Goal: Information Seeking & Learning: Learn about a topic

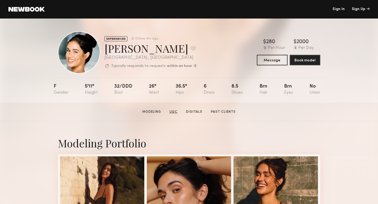
click at [176, 111] on link "UGC" at bounding box center [174, 112] width 12 height 5
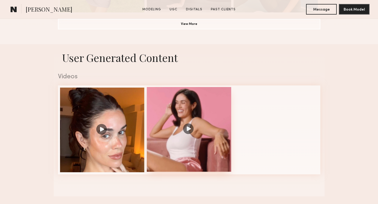
scroll to position [501, 0]
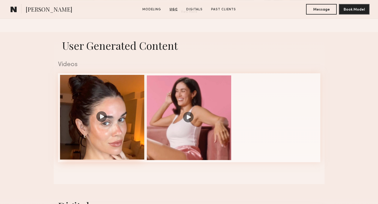
click at [99, 117] on div at bounding box center [102, 117] width 85 height 85
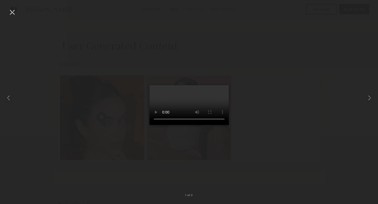
click at [329, 99] on div at bounding box center [189, 97] width 378 height 179
click at [12, 12] on div at bounding box center [12, 12] width 8 height 8
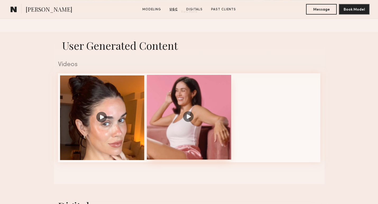
click at [191, 118] on div at bounding box center [189, 117] width 85 height 85
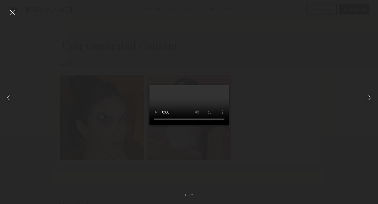
click at [15, 14] on div at bounding box center [12, 12] width 8 height 8
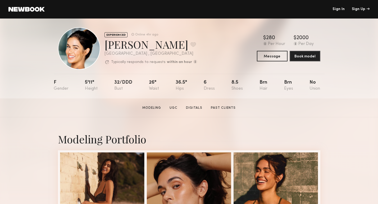
scroll to position [0, 0]
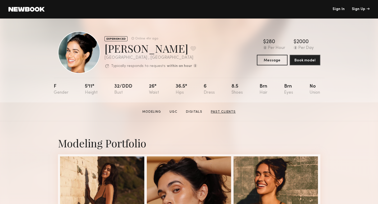
click at [214, 111] on link "Past Clients" at bounding box center [223, 112] width 29 height 5
drag, startPoint x: 136, startPoint y: 49, endPoint x: 105, endPoint y: 49, distance: 31.2
click at [105, 49] on div "Leah B. Favorite" at bounding box center [151, 48] width 93 height 14
copy div "Leah B"
click at [153, 112] on link "Modeling" at bounding box center [151, 112] width 23 height 5
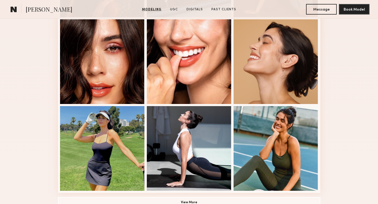
scroll to position [329, 0]
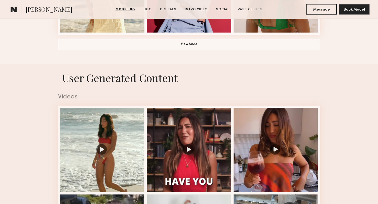
scroll to position [545, 0]
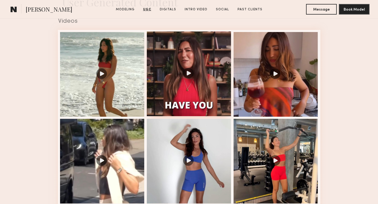
click at [187, 73] on div at bounding box center [189, 73] width 85 height 85
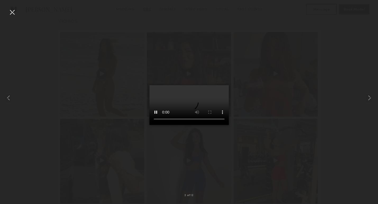
drag, startPoint x: 317, startPoint y: 74, endPoint x: 304, endPoint y: 83, distance: 15.6
click at [317, 74] on div at bounding box center [189, 97] width 378 height 179
click at [15, 14] on div at bounding box center [12, 12] width 8 height 8
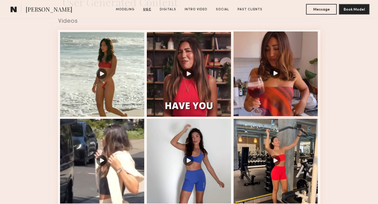
click at [294, 69] on div at bounding box center [276, 73] width 85 height 85
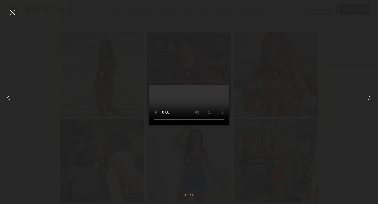
click at [13, 10] on div at bounding box center [12, 12] width 8 height 8
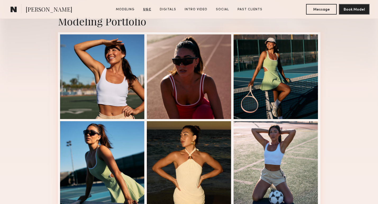
scroll to position [0, 0]
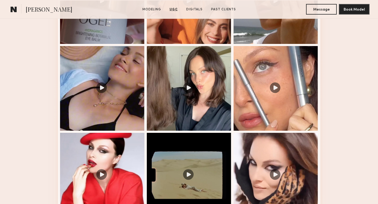
scroll to position [626, 0]
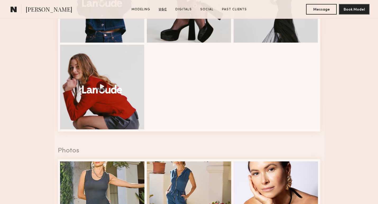
scroll to position [619, 0]
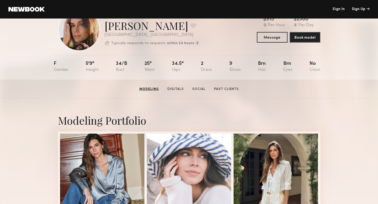
scroll to position [11, 0]
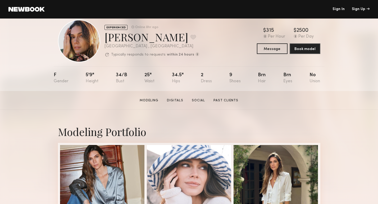
click at [200, 98] on section "Modeling Digitals Social Past Clients" at bounding box center [189, 100] width 103 height 5
click at [199, 101] on link "Social" at bounding box center [198, 100] width 17 height 5
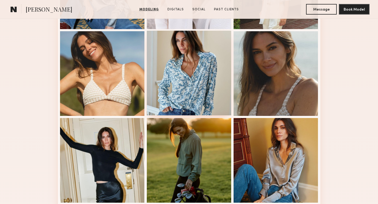
scroll to position [0, 0]
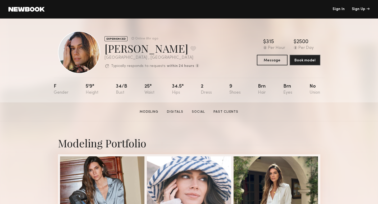
click at [197, 115] on section "Carrie A. Modeling Digitals Social Past Clients Message Book Model" at bounding box center [189, 111] width 378 height 19
click at [188, 117] on section "Carrie A. Modeling Digitals Social Past Clients Message Book Model" at bounding box center [189, 111] width 378 height 19
click at [196, 113] on link "Social" at bounding box center [198, 112] width 17 height 5
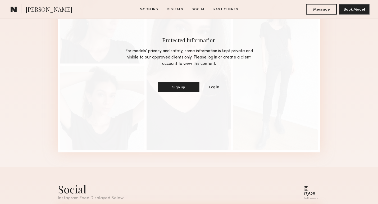
scroll to position [725, 0]
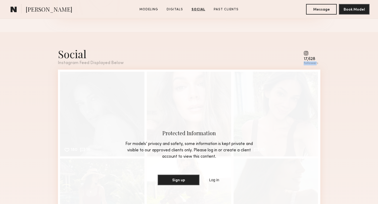
drag, startPoint x: 316, startPoint y: 63, endPoint x: 299, endPoint y: 63, distance: 16.9
click at [299, 63] on div "Social Instagram Feed Displayed Below 17,628 followers" at bounding box center [189, 56] width 263 height 19
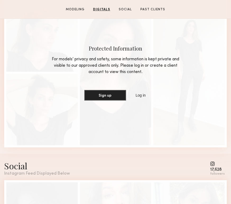
scroll to position [478, 0]
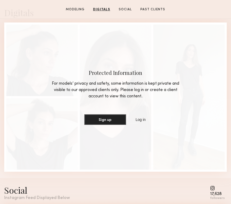
click at [182, 121] on div "Sign up Log in" at bounding box center [115, 119] width 135 height 11
click at [205, 83] on div "Protected Information For models’ privacy and safety, some information is kept …" at bounding box center [115, 96] width 223 height 149
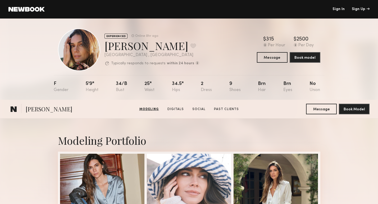
scroll to position [0, 0]
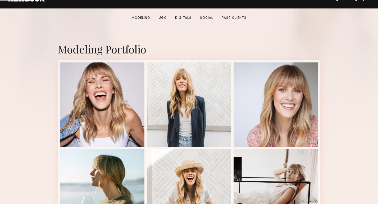
scroll to position [137, 0]
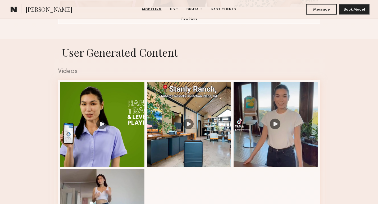
scroll to position [548, 0]
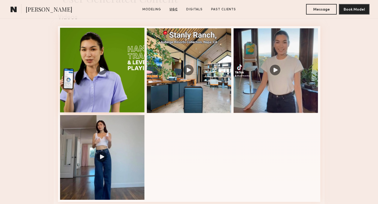
click at [102, 70] on div at bounding box center [102, 70] width 85 height 85
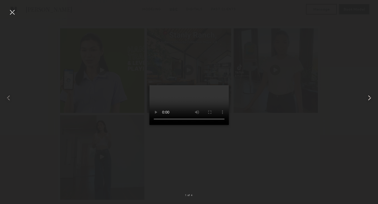
click at [366, 88] on div at bounding box center [370, 97] width 15 height 179
click at [370, 96] on common-icon at bounding box center [369, 98] width 8 height 8
click at [369, 97] on common-icon at bounding box center [369, 98] width 8 height 8
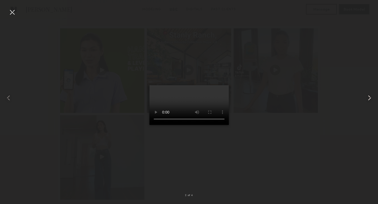
click at [369, 97] on common-icon at bounding box center [369, 98] width 8 height 8
click at [325, 87] on div at bounding box center [189, 97] width 378 height 179
click at [11, 10] on div at bounding box center [12, 12] width 8 height 8
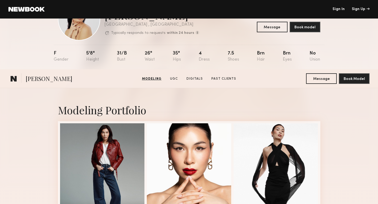
scroll to position [0, 0]
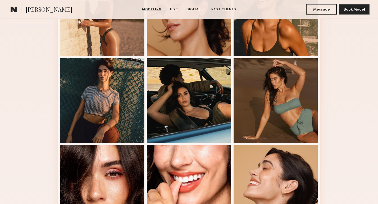
scroll to position [205, 0]
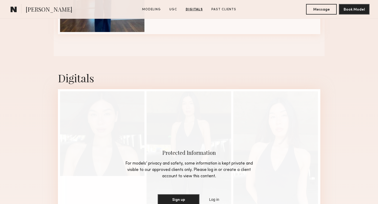
scroll to position [689, 0]
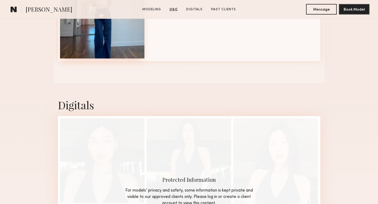
click at [125, 35] on div at bounding box center [102, 16] width 85 height 85
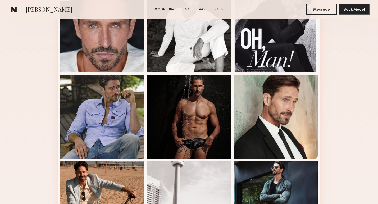
scroll to position [183, 0]
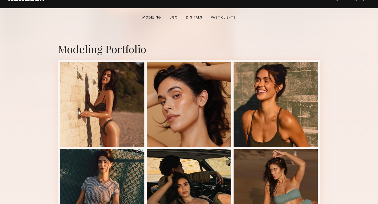
scroll to position [117, 0]
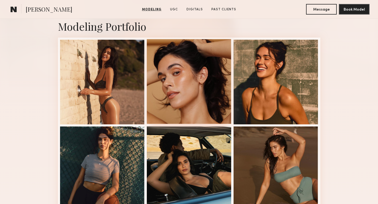
click at [203, 73] on div at bounding box center [189, 81] width 85 height 85
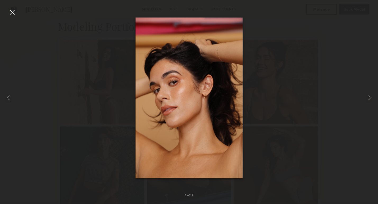
click at [355, 14] on div at bounding box center [189, 97] width 378 height 179
drag, startPoint x: 11, startPoint y: 11, endPoint x: 34, endPoint y: 12, distance: 23.3
click at [11, 11] on div at bounding box center [12, 12] width 8 height 8
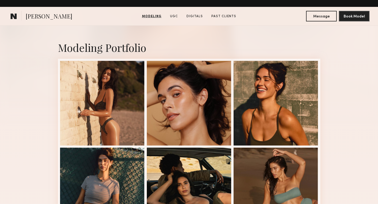
scroll to position [0, 0]
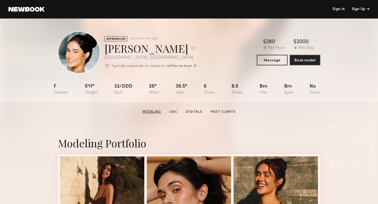
click at [156, 111] on link "Modeling" at bounding box center [151, 112] width 23 height 5
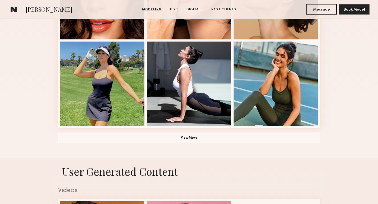
scroll to position [384, 0]
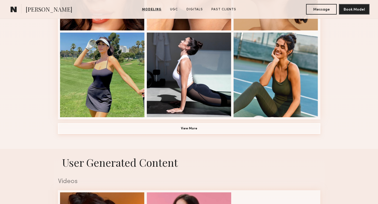
click at [186, 129] on button "View More" at bounding box center [189, 128] width 263 height 11
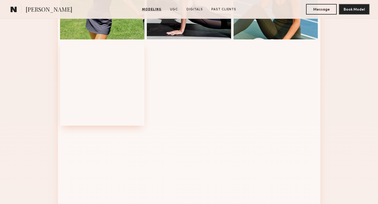
scroll to position [479, 0]
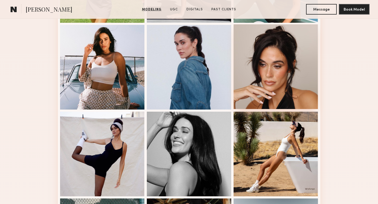
click at [292, 79] on div at bounding box center [276, 66] width 85 height 85
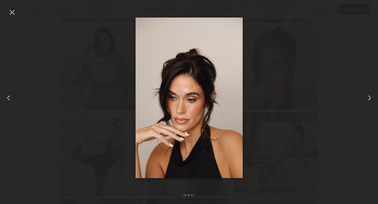
click at [8, 13] on div at bounding box center [12, 12] width 8 height 8
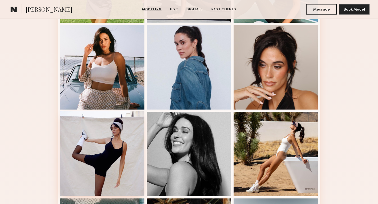
click at [122, 125] on div at bounding box center [102, 153] width 85 height 85
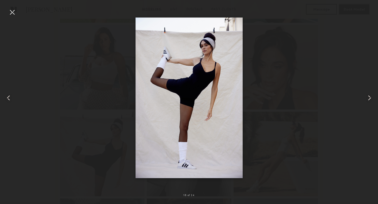
click at [11, 12] on div at bounding box center [12, 12] width 8 height 8
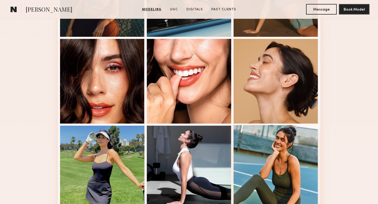
scroll to position [287, 0]
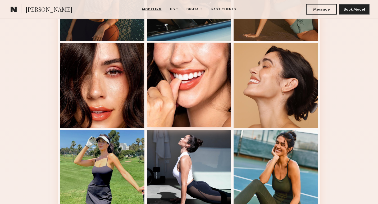
click at [184, 86] on div at bounding box center [189, 85] width 85 height 85
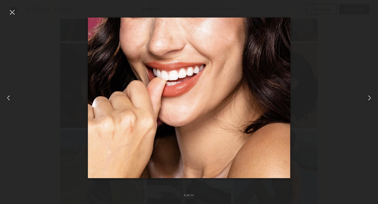
click at [10, 10] on div at bounding box center [12, 12] width 8 height 8
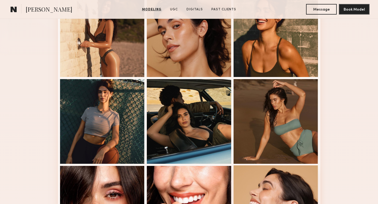
scroll to position [138, 0]
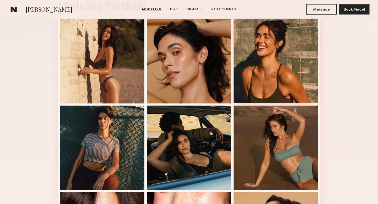
click at [280, 62] on div at bounding box center [276, 60] width 85 height 85
